Goal: Find specific page/section: Find specific page/section

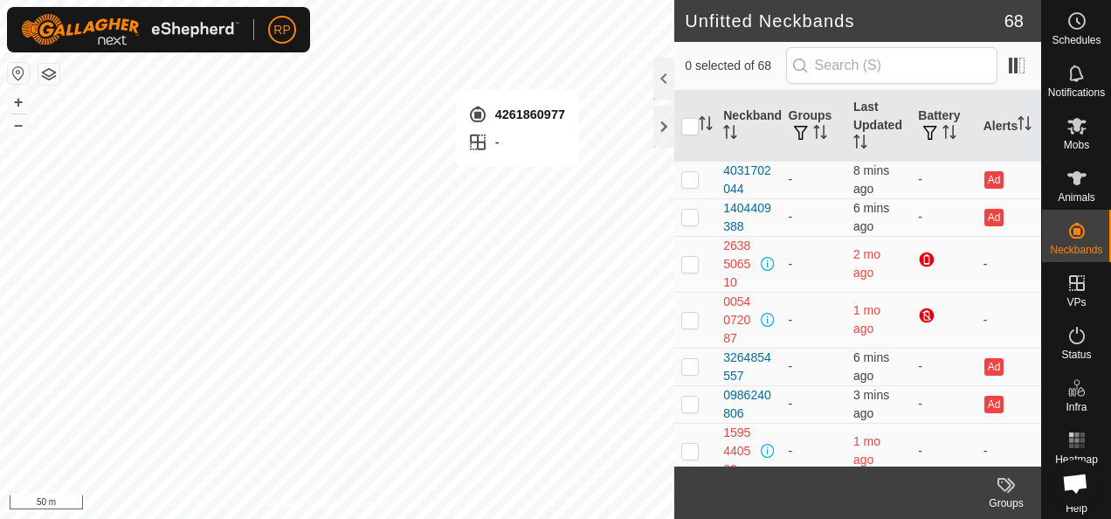
checkbox input "true"
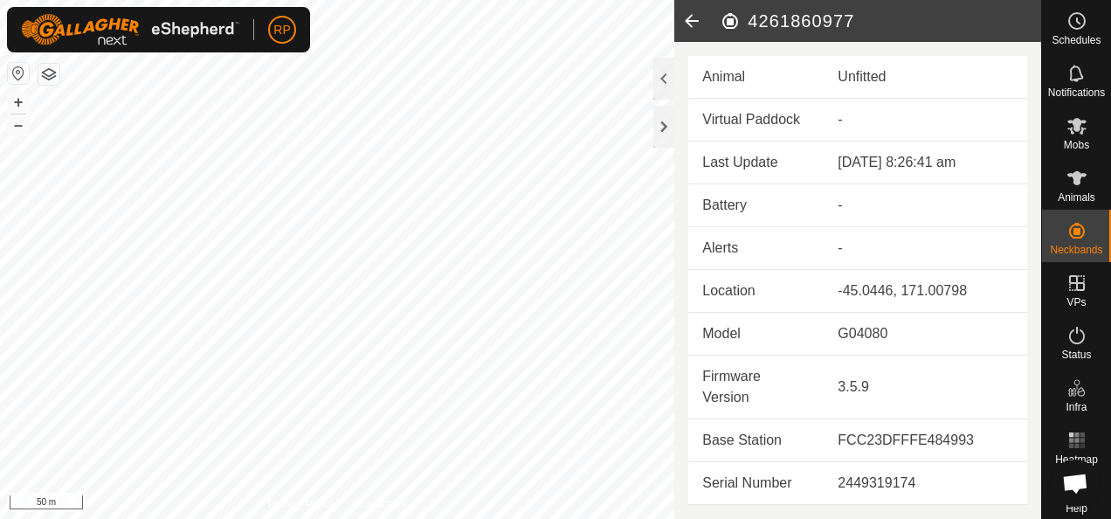
click at [921, 68] on div "Unfitted" at bounding box center [926, 76] width 176 height 21
click at [869, 70] on div "Unfitted" at bounding box center [926, 76] width 176 height 21
click at [692, 17] on icon at bounding box center [691, 21] width 35 height 42
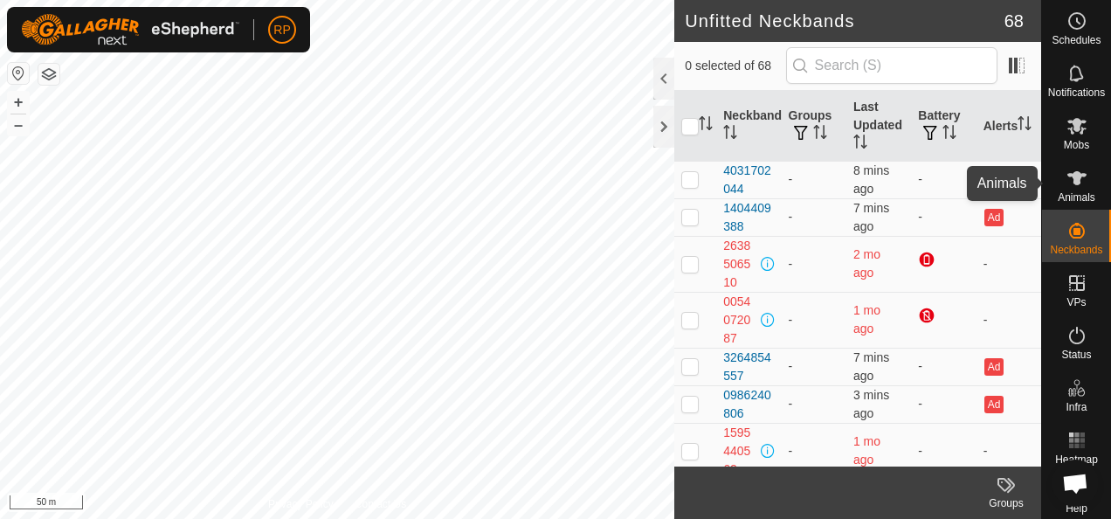
click at [1066, 181] on icon at bounding box center [1076, 178] width 21 height 21
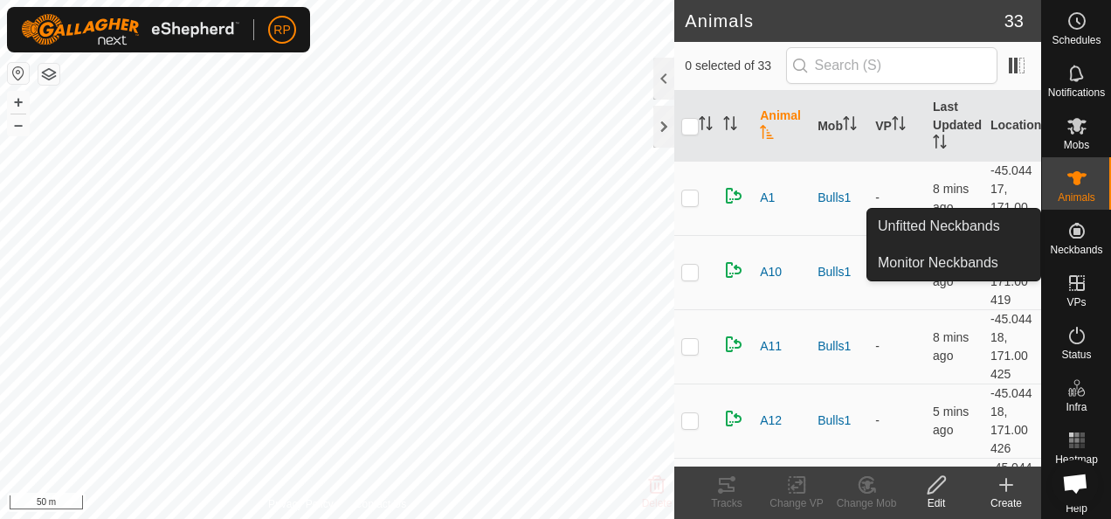
click at [1069, 228] on icon at bounding box center [1077, 231] width 16 height 16
click at [922, 221] on link "Unfitted Neckbands" at bounding box center [953, 226] width 173 height 35
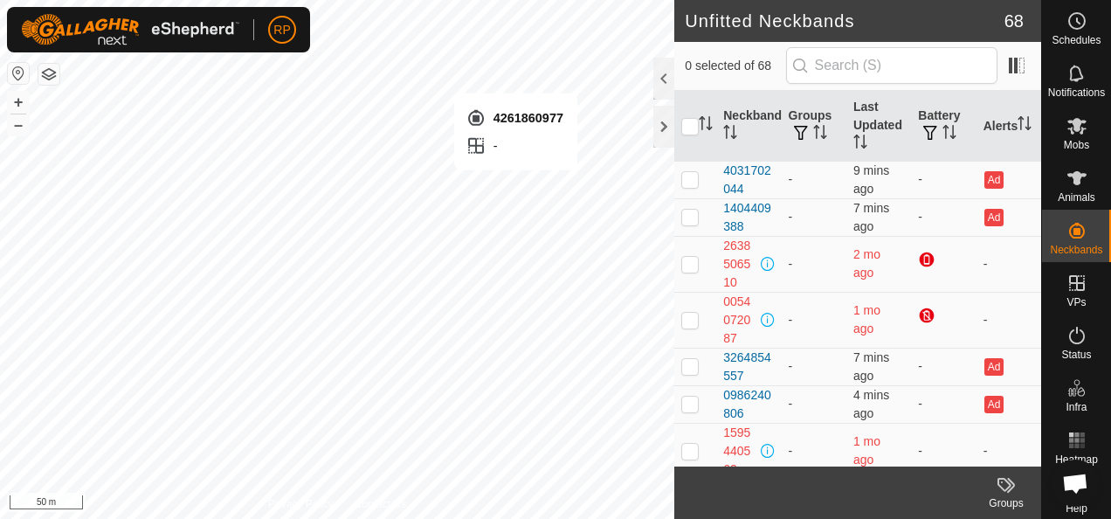
checkbox input "true"
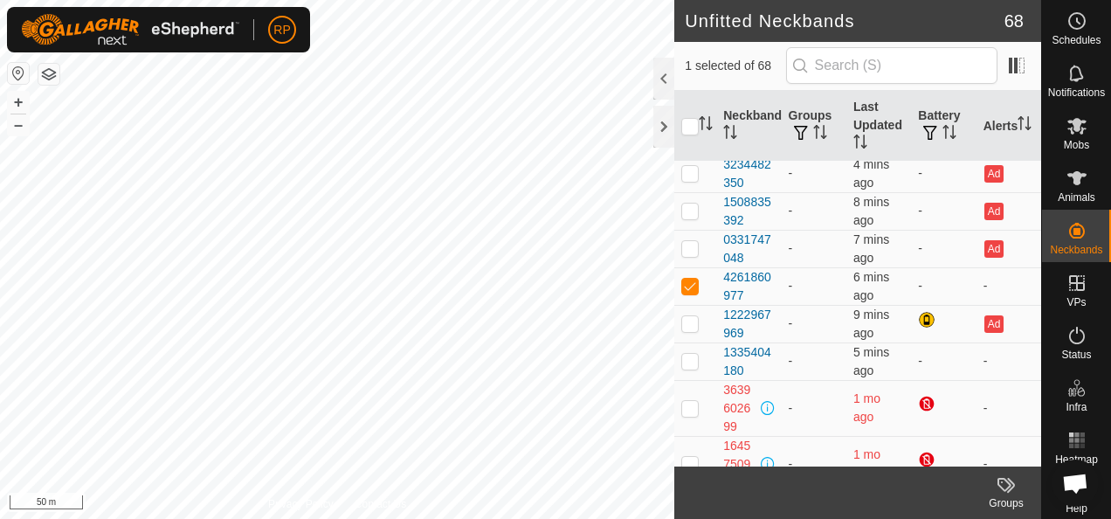
scroll to position [2620, 0]
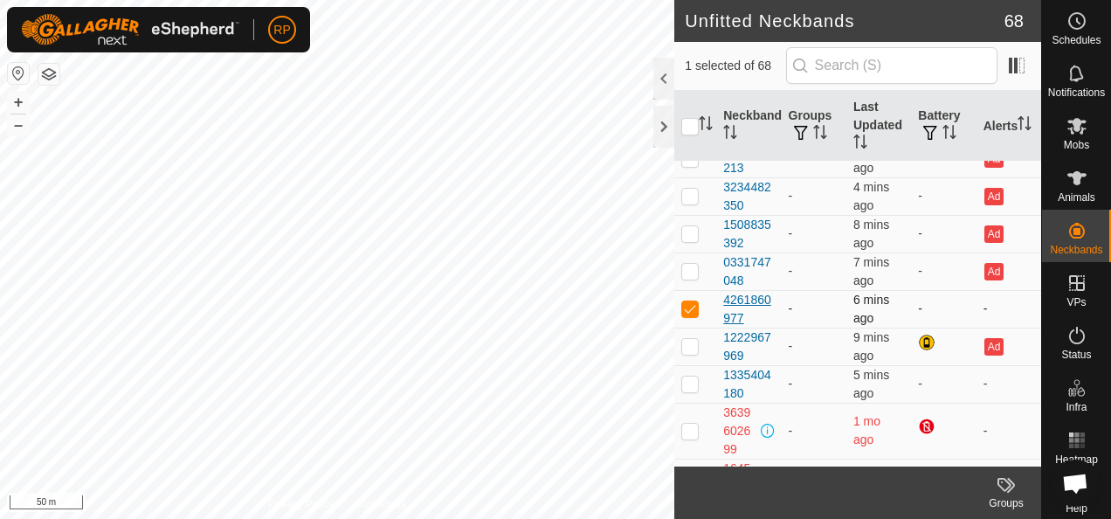
click at [735, 291] on div "4261860977" at bounding box center [748, 309] width 51 height 37
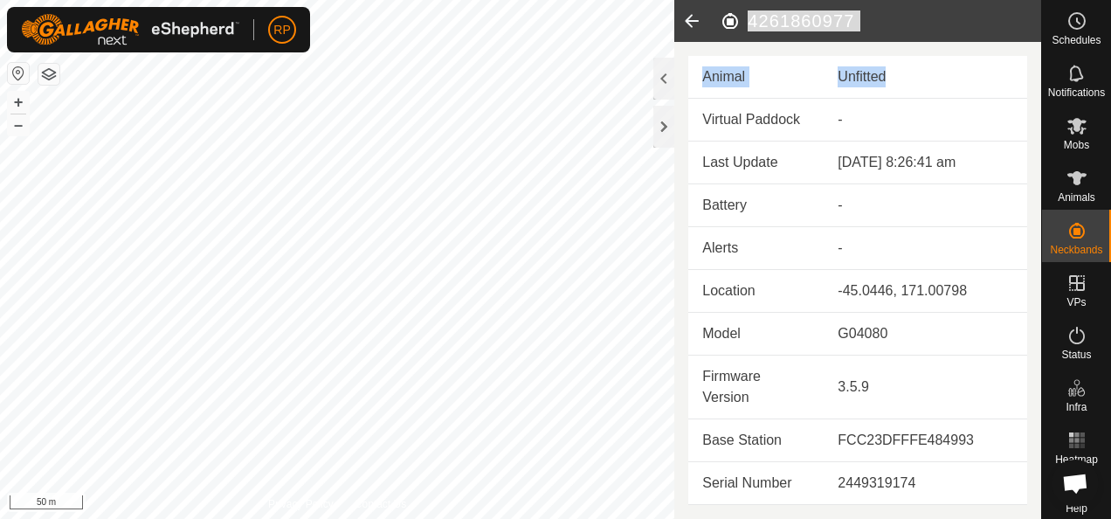
click at [728, 21] on h2 "4261860977" at bounding box center [880, 20] width 321 height 21
click at [788, 21] on h2 "4261860977" at bounding box center [880, 20] width 321 height 21
click at [662, 128] on div at bounding box center [663, 127] width 21 height 42
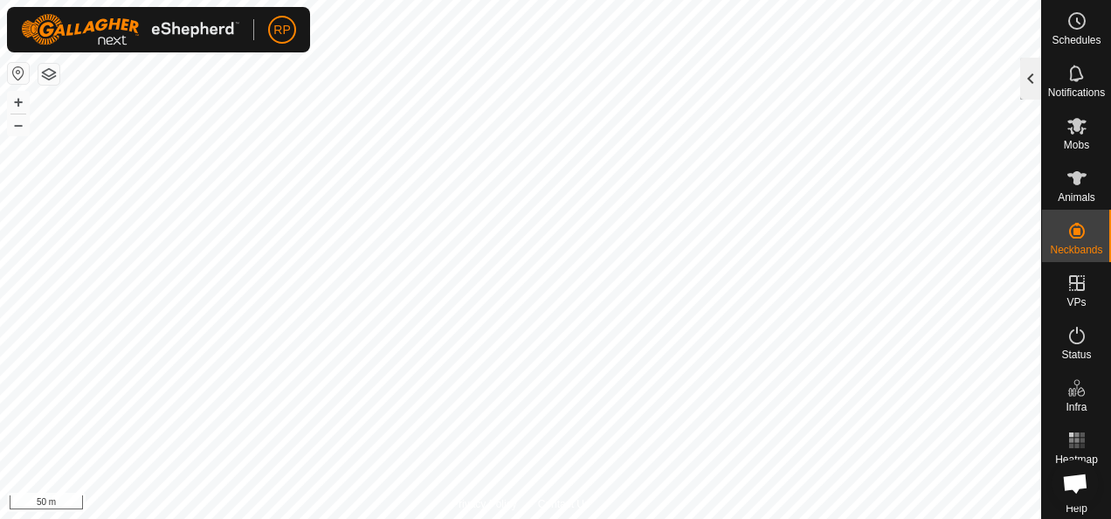
click at [1025, 75] on div at bounding box center [1030, 79] width 21 height 42
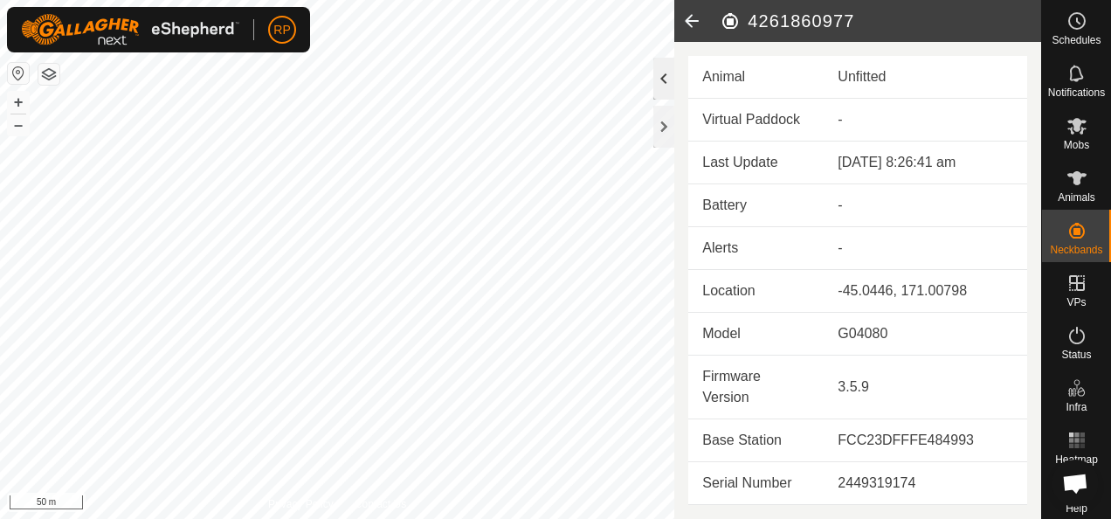
click at [664, 79] on div at bounding box center [663, 79] width 21 height 42
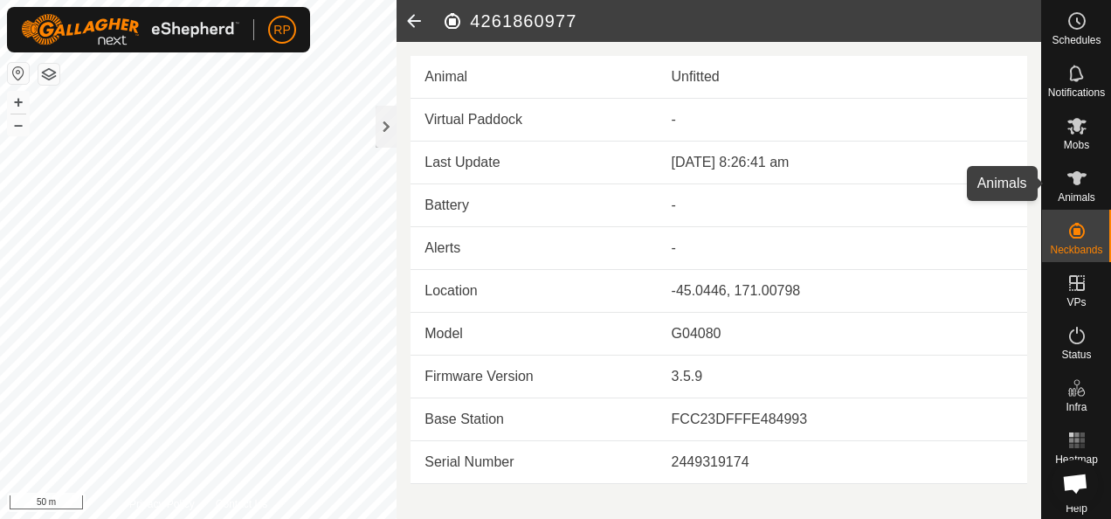
click at [1071, 180] on icon at bounding box center [1076, 178] width 19 height 14
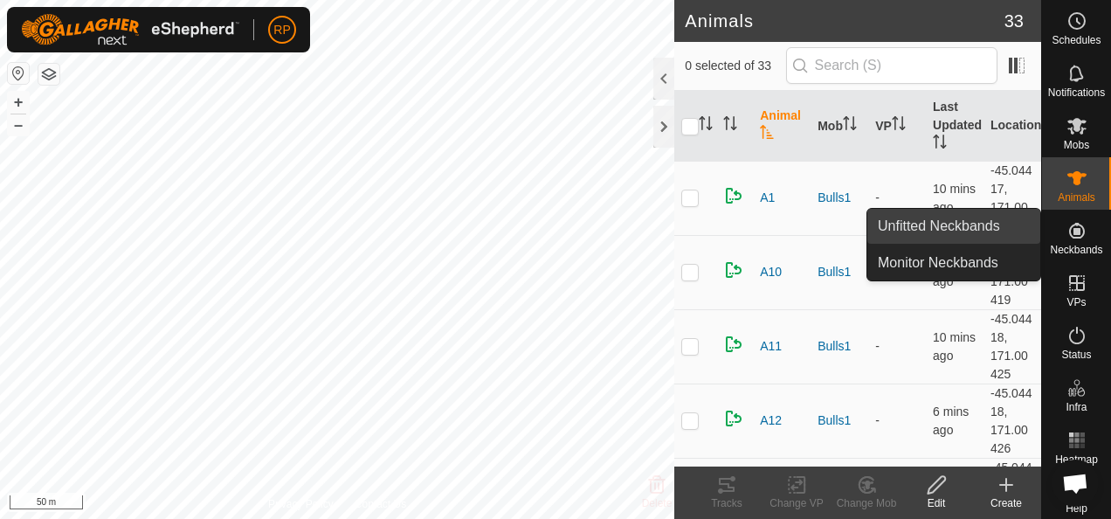
click at [935, 225] on link "Unfitted Neckbands" at bounding box center [953, 226] width 173 height 35
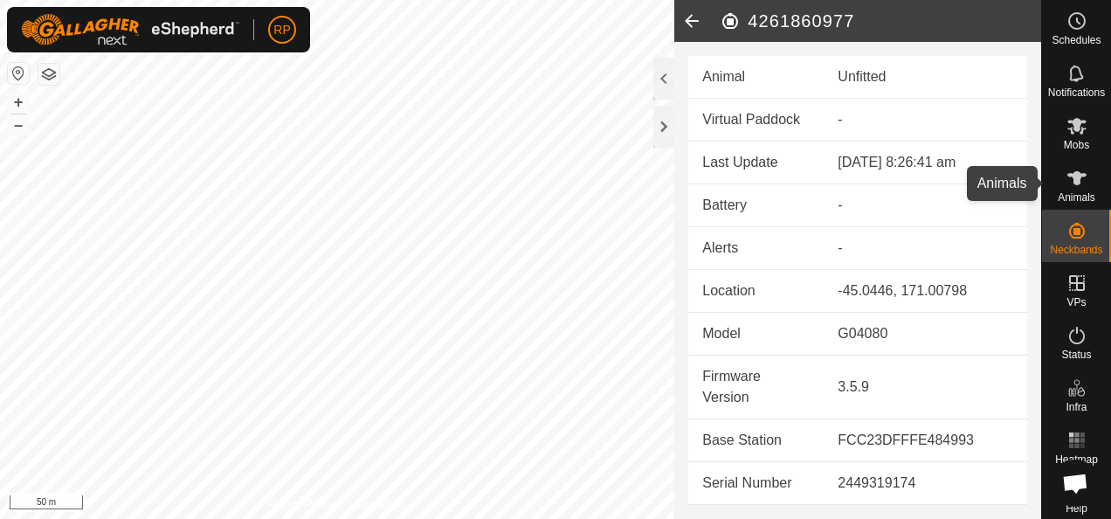
click at [1071, 177] on icon at bounding box center [1076, 178] width 19 height 14
